Goal: Feedback & Contribution: Leave review/rating

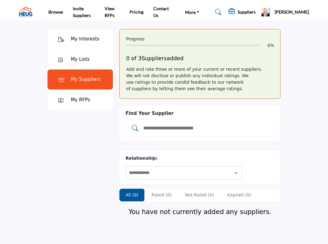
click at [175, 130] on input "Add and rate your suppliers" at bounding box center [206, 128] width 128 height 8
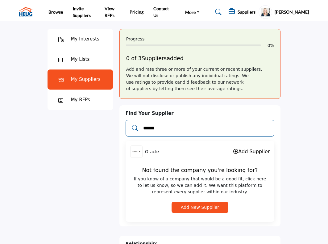
type input "******"
click at [247, 154] on div "Add Supplier" at bounding box center [251, 151] width 36 height 7
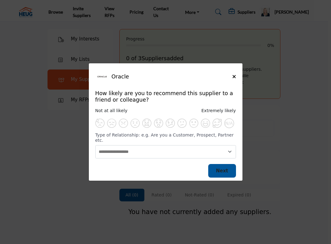
click at [222, 170] on span "Next" at bounding box center [222, 171] width 12 height 6
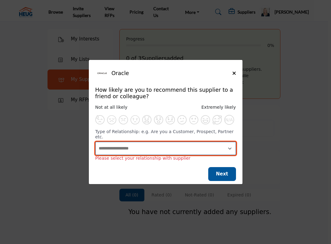
select select "********"
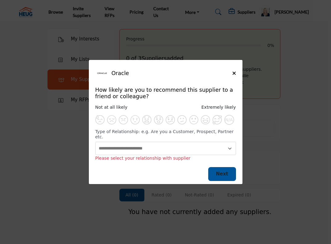
click at [218, 171] on span "Next" at bounding box center [222, 174] width 12 height 6
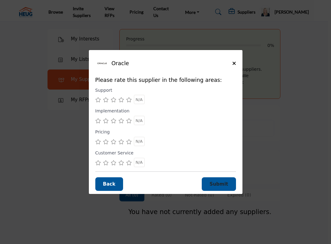
click at [221, 184] on span "Submit" at bounding box center [218, 184] width 19 height 6
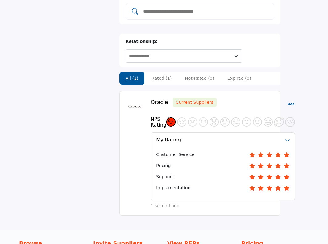
scroll to position [117, 0]
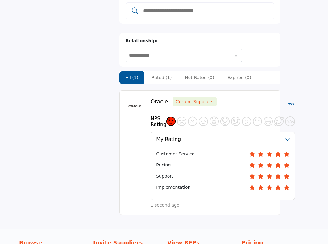
click at [288, 100] on icon "Select Dropdown Menu Options" at bounding box center [291, 103] width 7 height 7
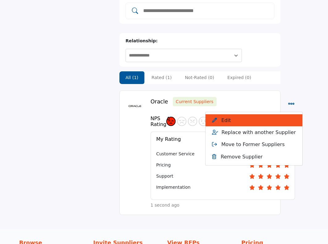
click at [233, 114] on button "Edit" at bounding box center [253, 120] width 97 height 12
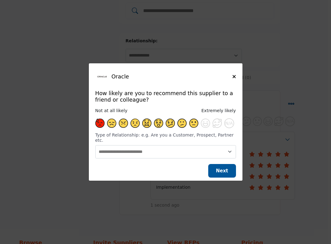
click at [192, 126] on span "Supplier Rating and Recommendation Modal for Oracle" at bounding box center [193, 122] width 9 height 9
click at [224, 164] on button "Next" at bounding box center [222, 171] width 28 height 14
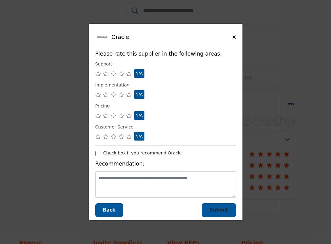
click at [221, 211] on span "Submit" at bounding box center [218, 210] width 19 height 6
